Goal: Information Seeking & Learning: Learn about a topic

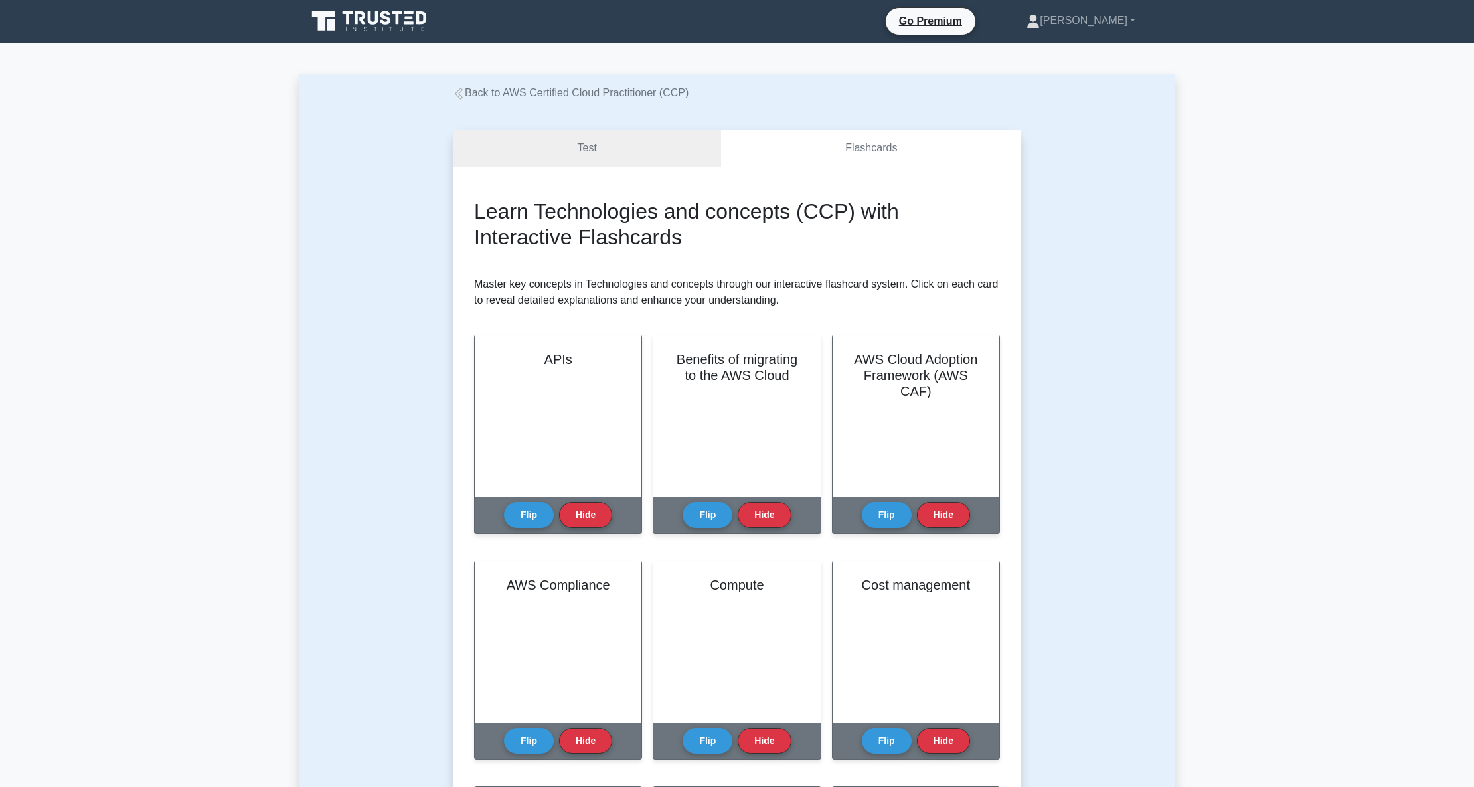
click at [593, 146] on link "Test" at bounding box center [587, 148] width 268 height 38
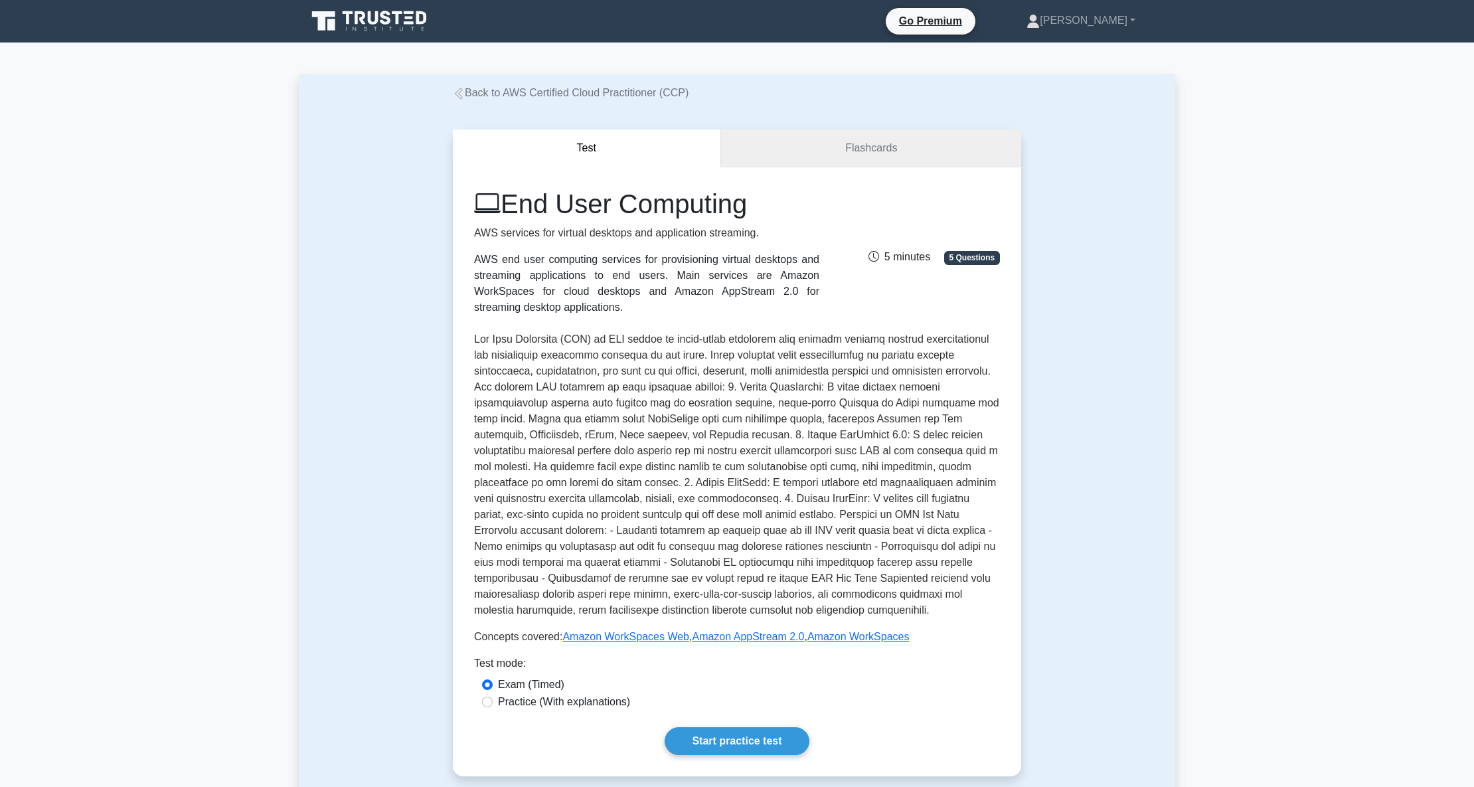
click at [838, 139] on link "Flashcards" at bounding box center [871, 148] width 300 height 38
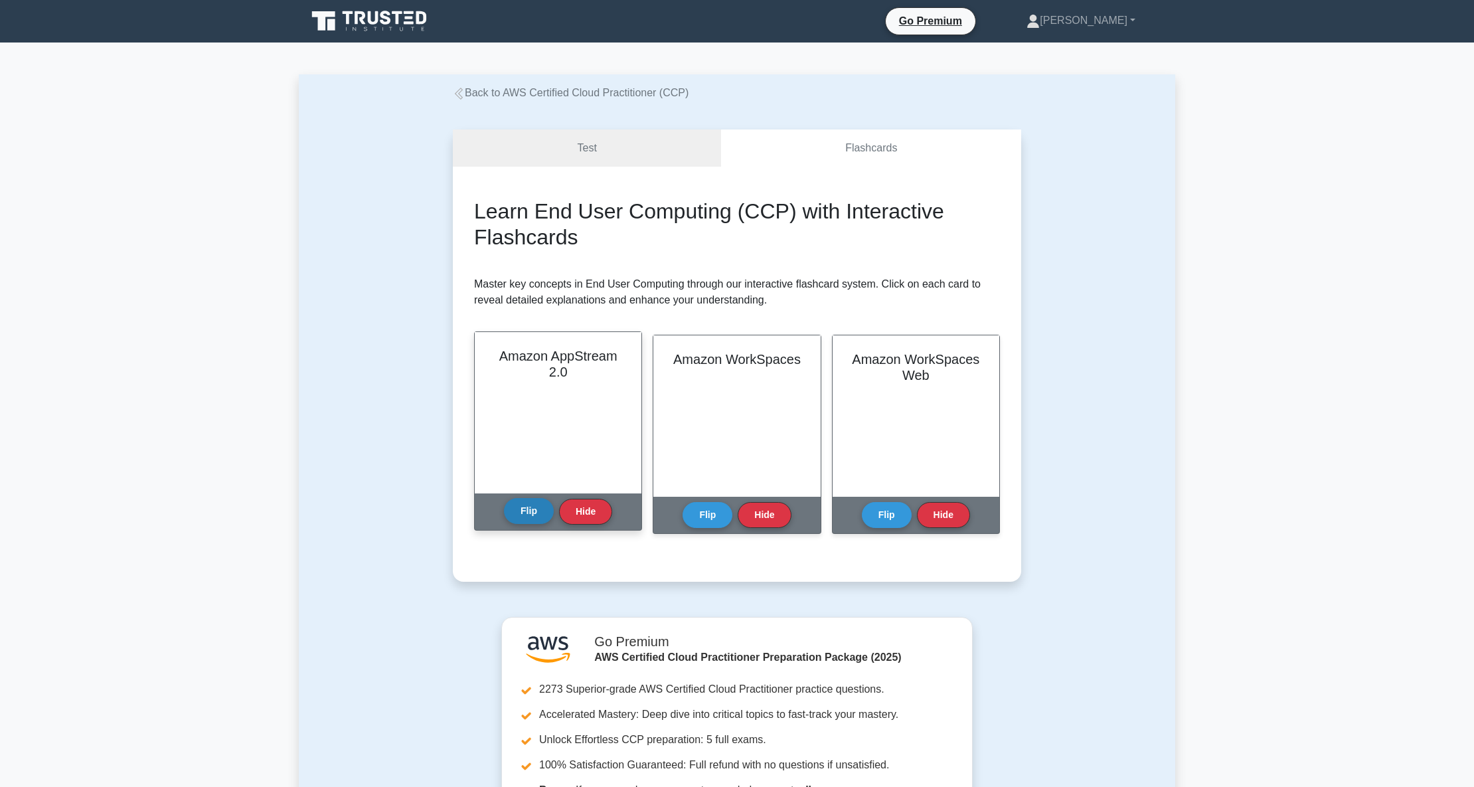
click at [516, 509] on button "Flip" at bounding box center [529, 511] width 50 height 26
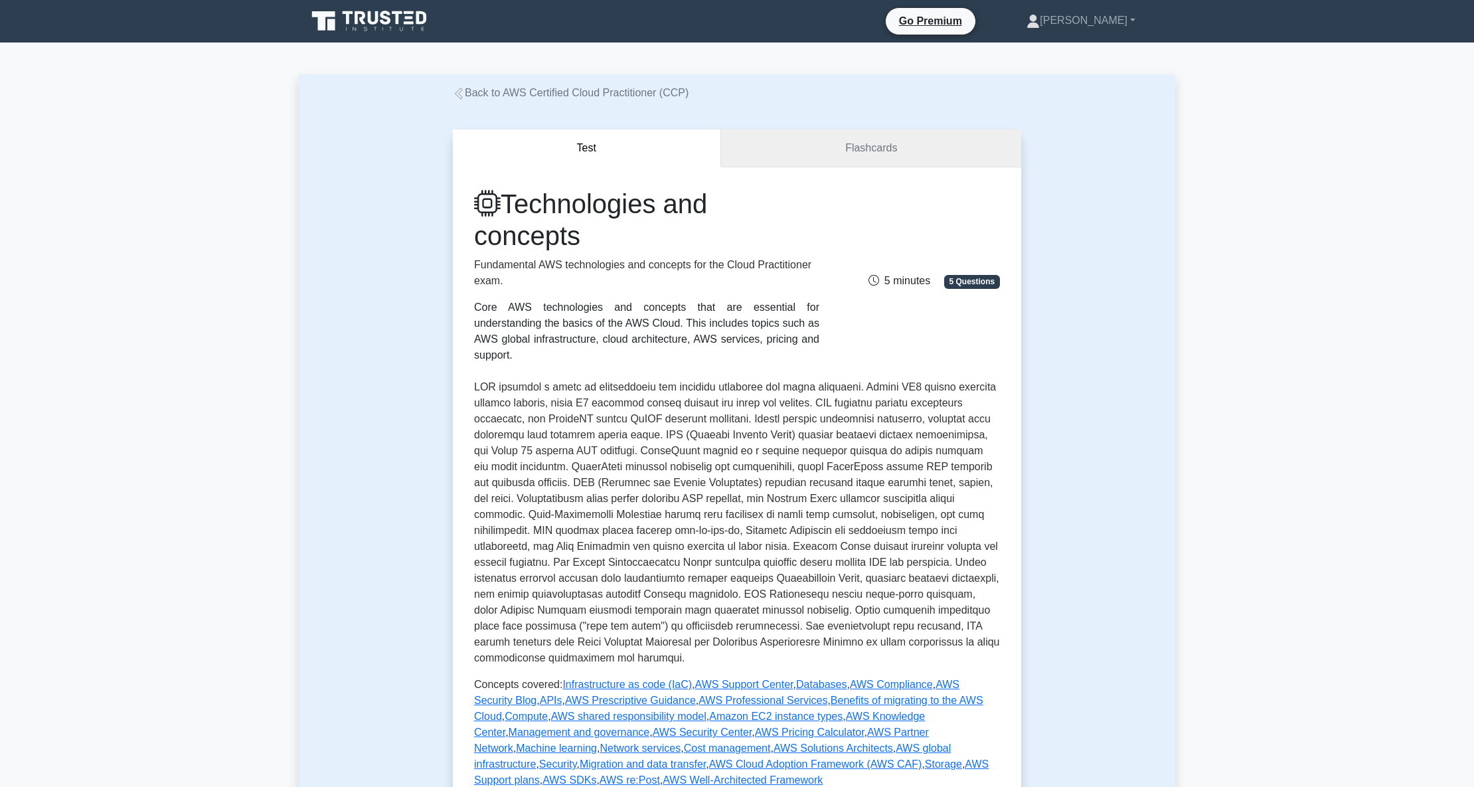
click at [835, 147] on link "Flashcards" at bounding box center [871, 148] width 300 height 38
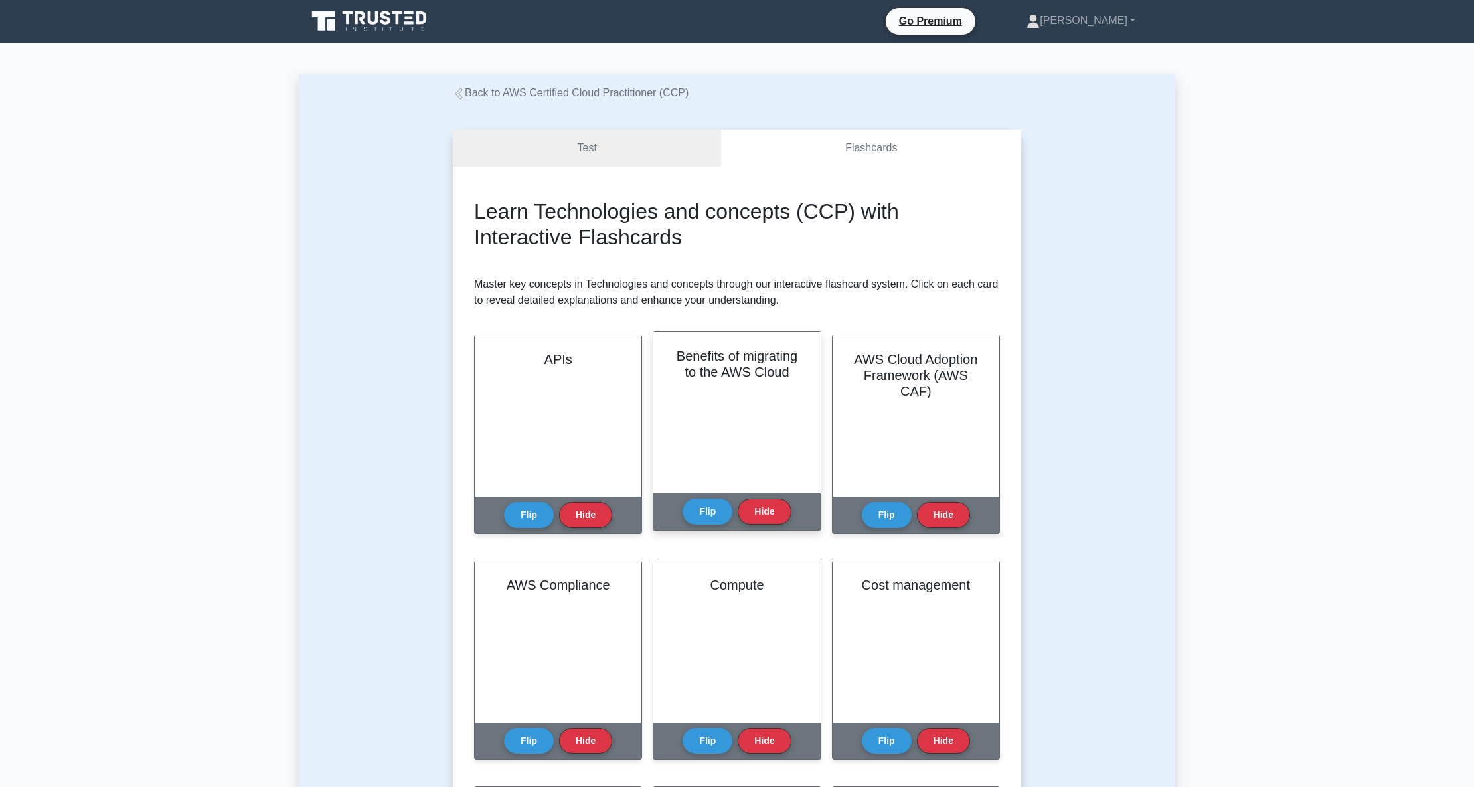
click at [747, 392] on div "Benefits of migrating to the AWS Cloud" at bounding box center [736, 412] width 167 height 161
click at [707, 510] on button "Flip" at bounding box center [707, 511] width 50 height 26
